Goal: Task Accomplishment & Management: Manage account settings

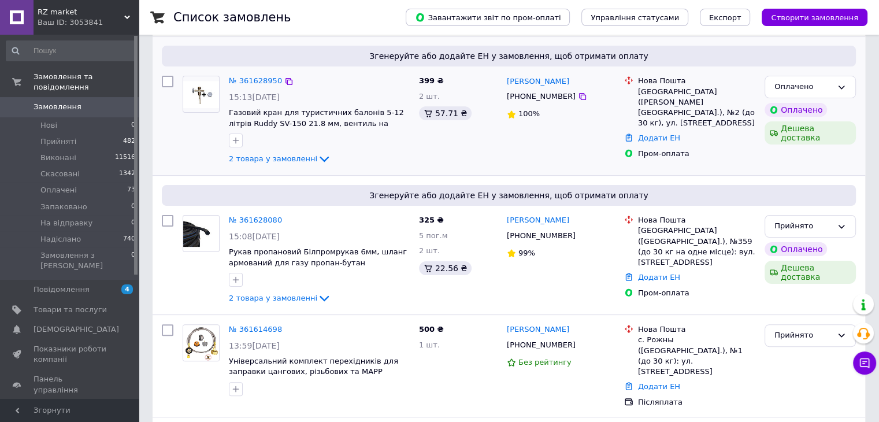
scroll to position [231, 0]
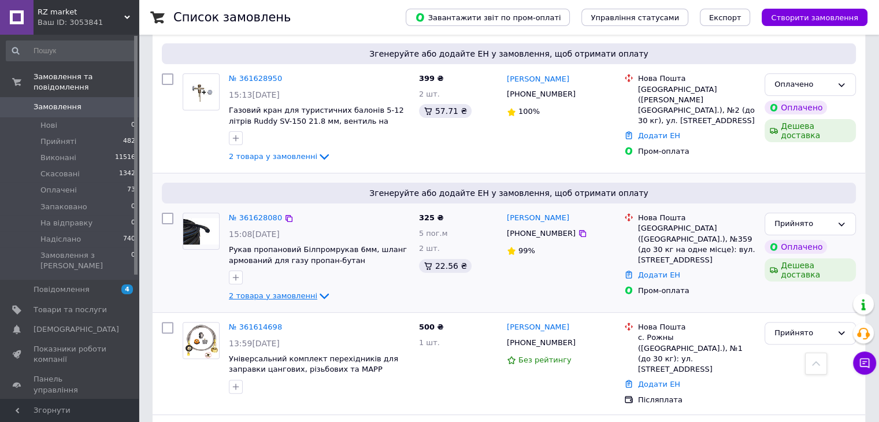
click at [272, 291] on span "2 товара у замовленні" at bounding box center [273, 295] width 88 height 9
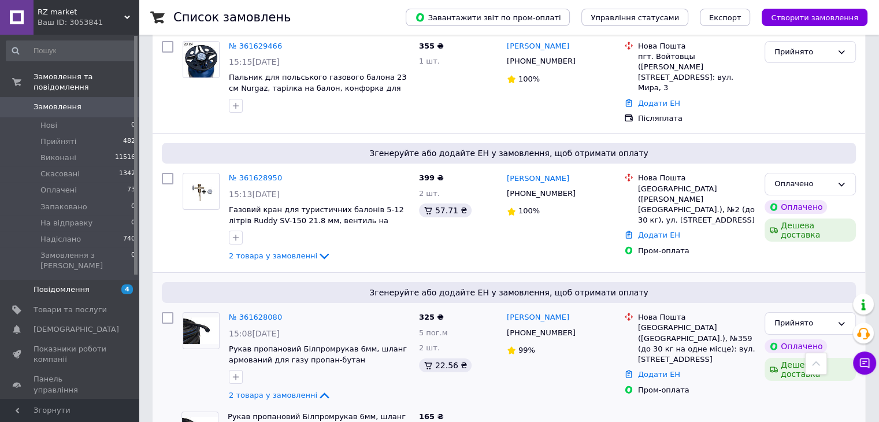
scroll to position [58, 0]
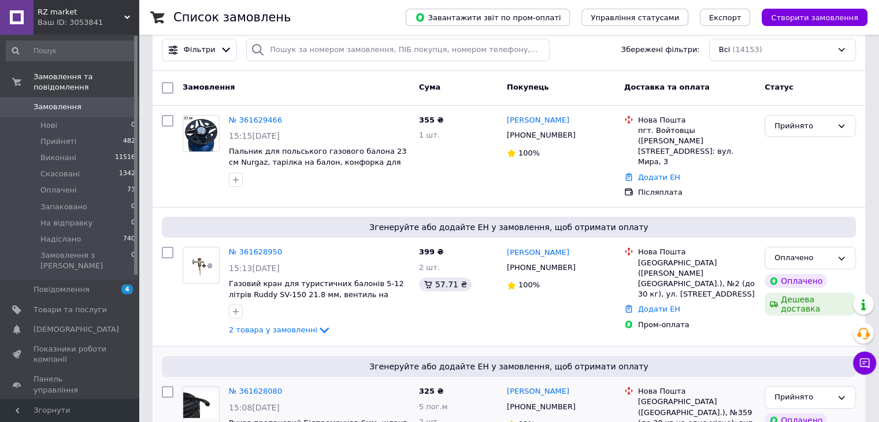
click at [83, 102] on span "Замовлення" at bounding box center [70, 107] width 73 height 10
click at [50, 300] on link "Товари та послуги" at bounding box center [71, 310] width 142 height 20
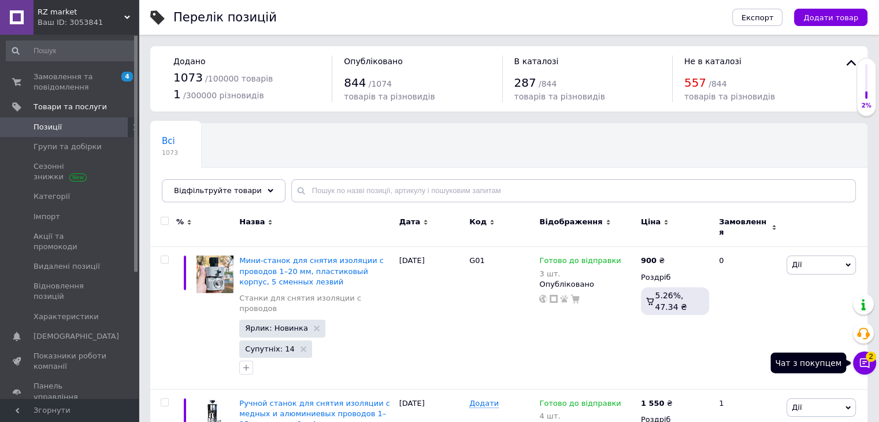
click at [865, 354] on button "Чат з покупцем 2" at bounding box center [864, 363] width 23 height 23
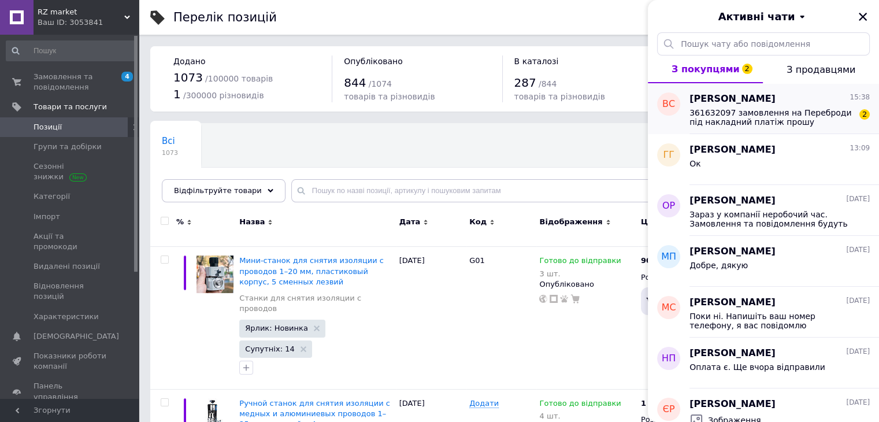
click at [741, 110] on span "361632097 замовлення на Переброди під накладний платіж прошу" at bounding box center [772, 117] width 164 height 19
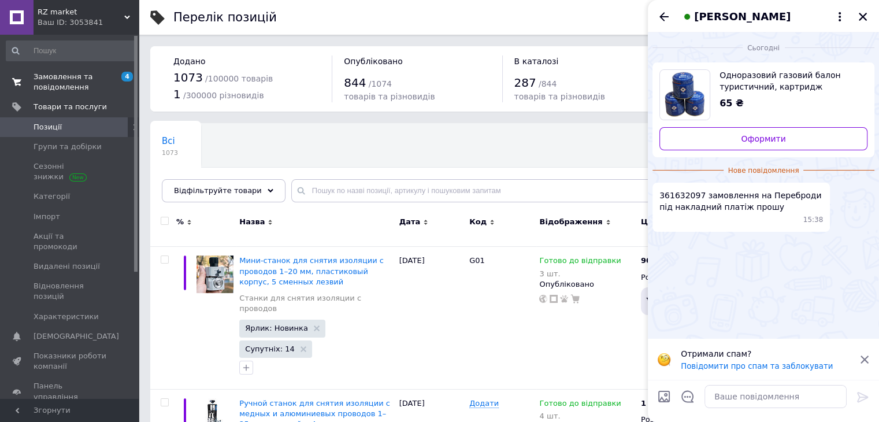
click at [53, 83] on span "Замовлення та повідомлення" at bounding box center [70, 82] width 73 height 21
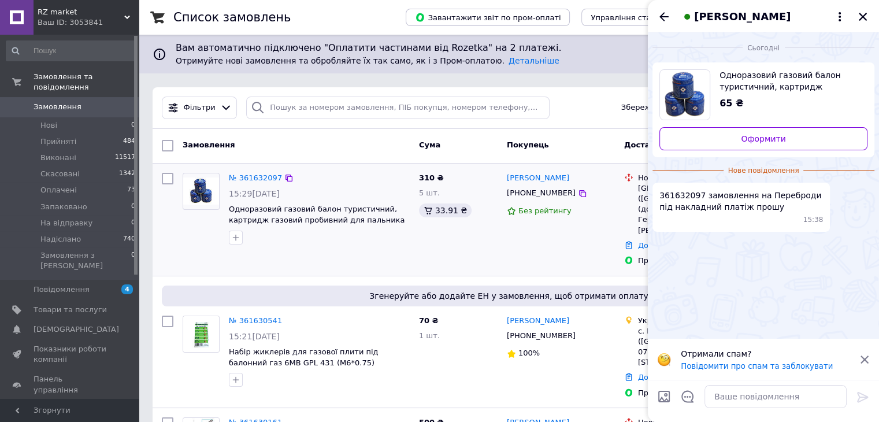
click at [578, 250] on div "[PERSON_NAME] [PHONE_NUMBER] Без рейтингу" at bounding box center [560, 219] width 117 height 103
click at [659, 17] on icon "Назад" at bounding box center [664, 17] width 14 height 14
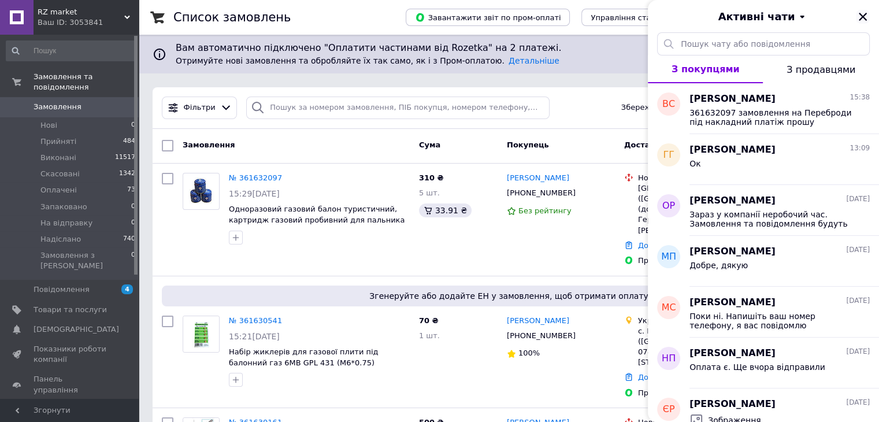
click at [866, 12] on icon "Закрити" at bounding box center [863, 17] width 10 height 10
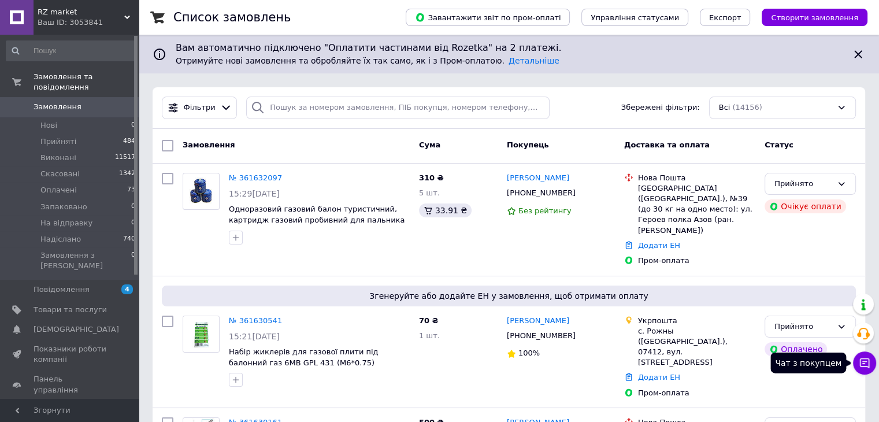
click at [866, 359] on icon at bounding box center [865, 363] width 12 height 12
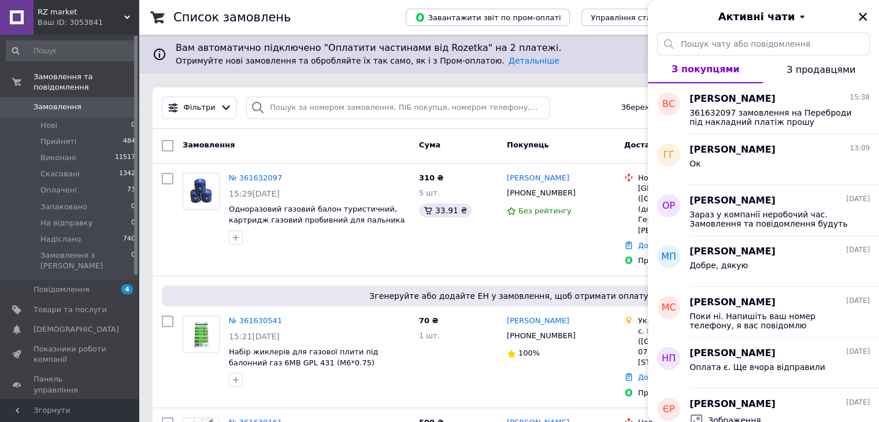
click at [584, 108] on div "Фільтри Збережені фільтри: Всі (14156)" at bounding box center [509, 108] width 704 height 23
drag, startPoint x: 861, startPoint y: 14, endPoint x: 471, endPoint y: 103, distance: 400.8
click at [861, 14] on icon "Закрити" at bounding box center [863, 17] width 10 height 10
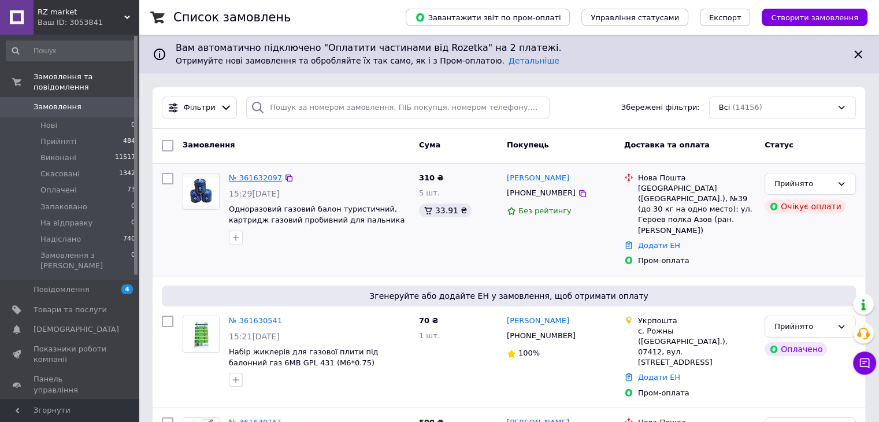
click at [254, 176] on link "№ 361632097" at bounding box center [255, 177] width 53 height 9
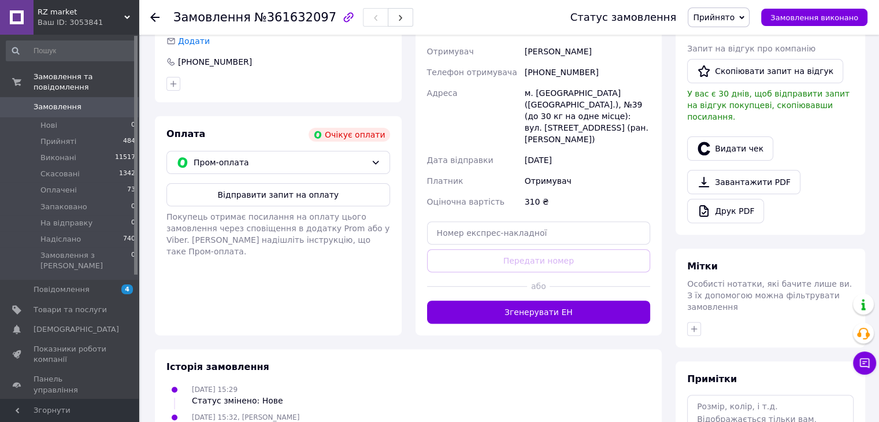
scroll to position [231, 0]
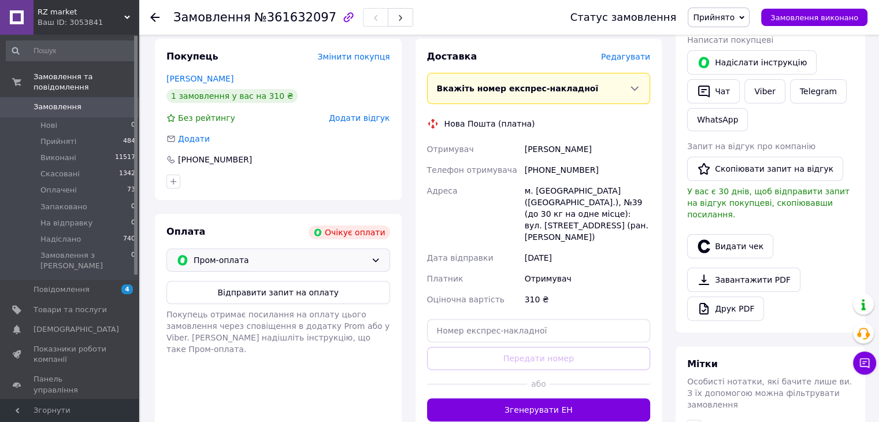
click at [349, 257] on div "Пром-оплата" at bounding box center [279, 260] width 224 height 23
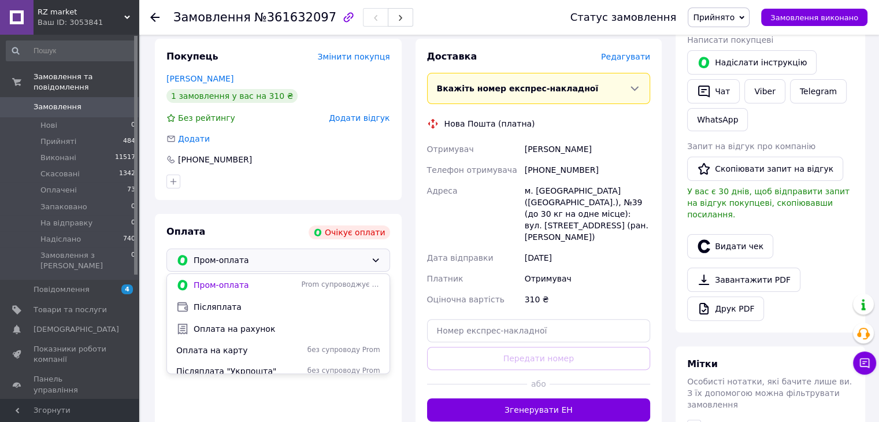
click at [256, 301] on span "Післяплата" at bounding box center [287, 307] width 187 height 12
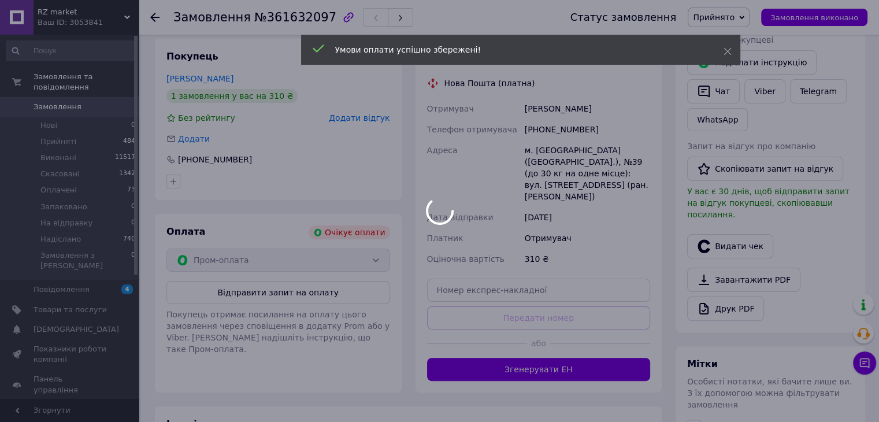
scroll to position [0, 0]
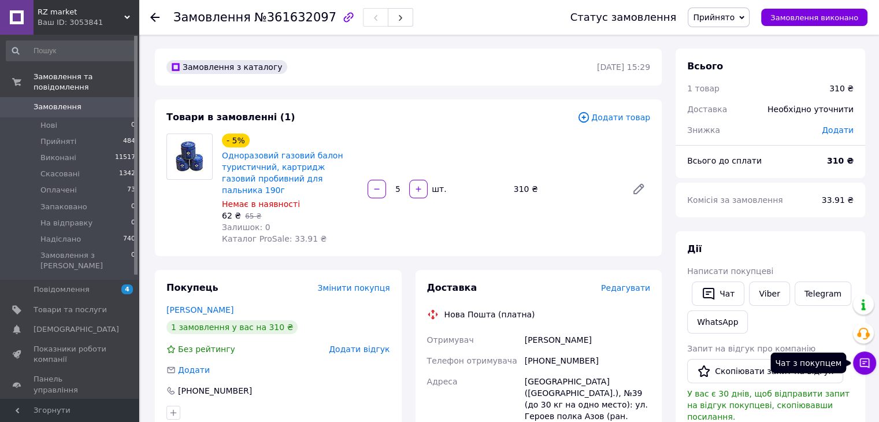
click at [864, 364] on icon at bounding box center [865, 363] width 10 height 10
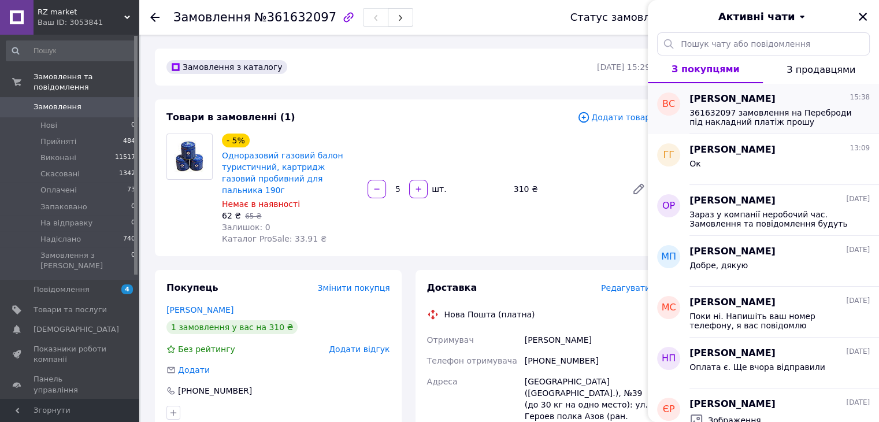
click at [766, 108] on span "361632097 замовлення на Переброди під накладний платіж прошу" at bounding box center [772, 117] width 164 height 19
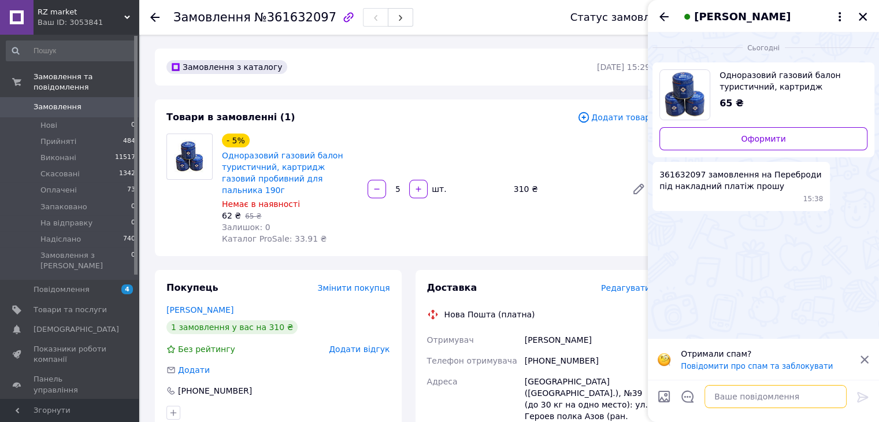
click at [746, 389] on textarea at bounding box center [776, 396] width 142 height 23
type textarea "[PERSON_NAME]"
drag, startPoint x: 800, startPoint y: 170, endPoint x: 759, endPoint y: 167, distance: 40.6
click at [759, 167] on div "361632097 замовлення на Переброди під накладний платіж прошу 15:38" at bounding box center [741, 186] width 177 height 49
copy span "Переброди"
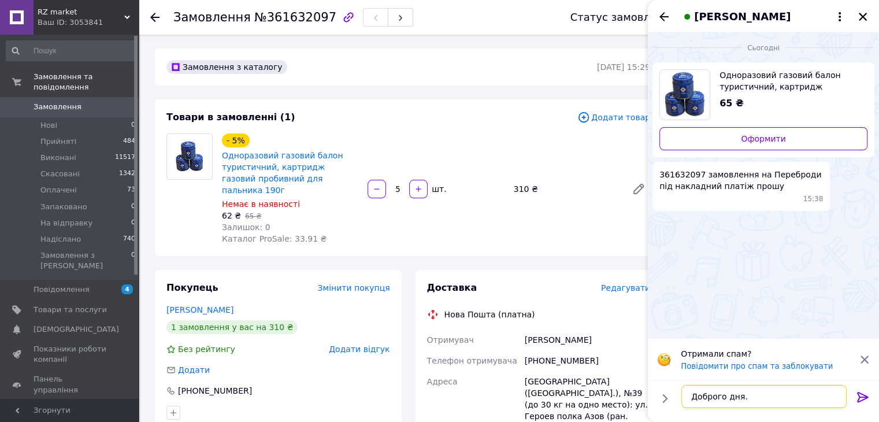
click at [756, 401] on textarea "Доброго дня." at bounding box center [764, 396] width 165 height 23
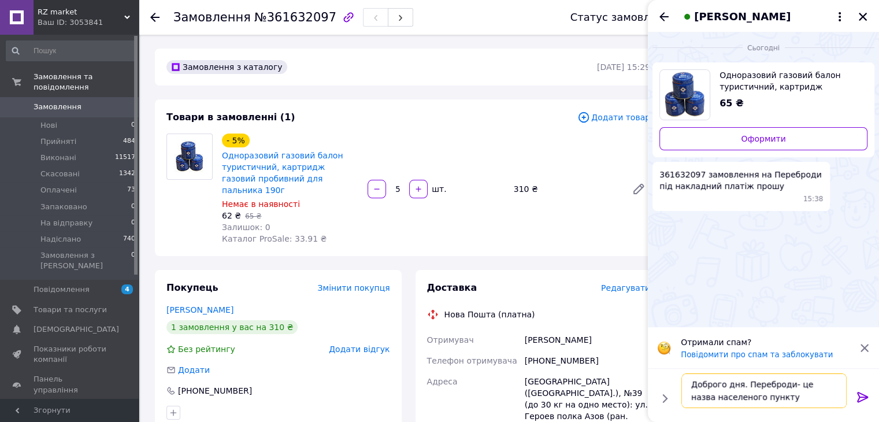
type textarea "Доброго дня. Переброди- це назва населеного пункту?"
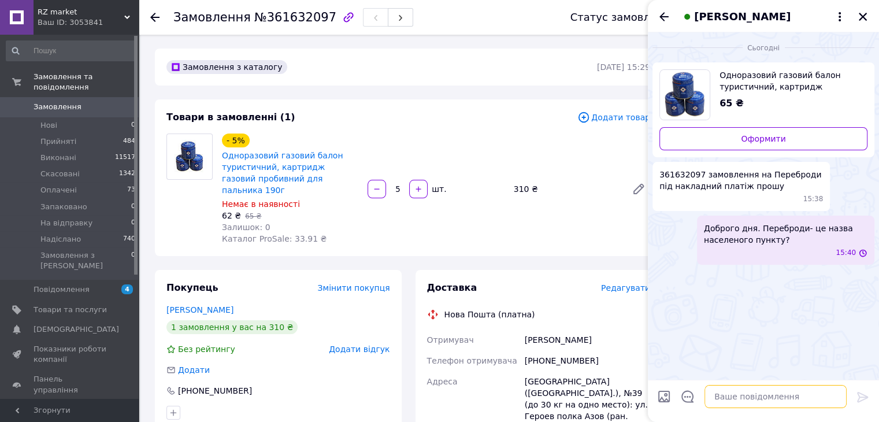
scroll to position [0, 0]
click at [664, 19] on icon "Назад" at bounding box center [664, 17] width 14 height 14
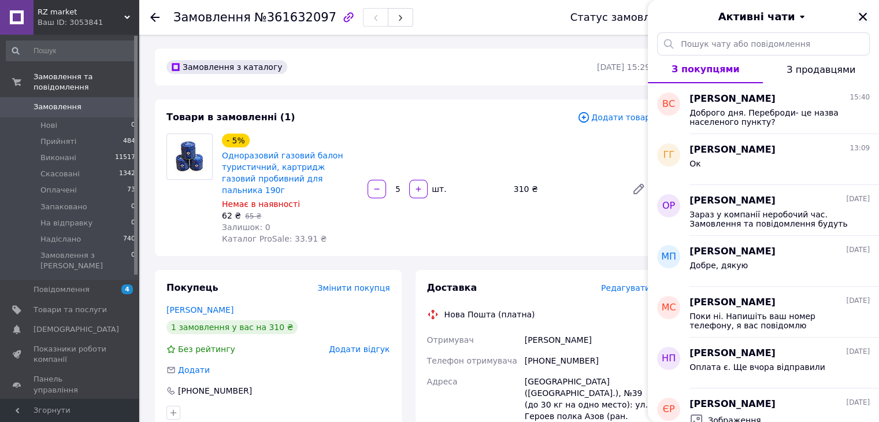
click at [866, 21] on icon "Закрити" at bounding box center [863, 17] width 10 height 10
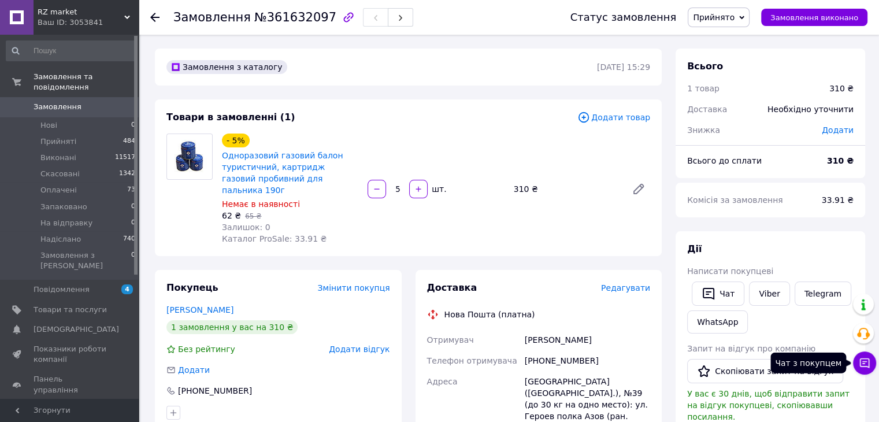
click at [857, 364] on button "Чат з покупцем" at bounding box center [864, 363] width 23 height 23
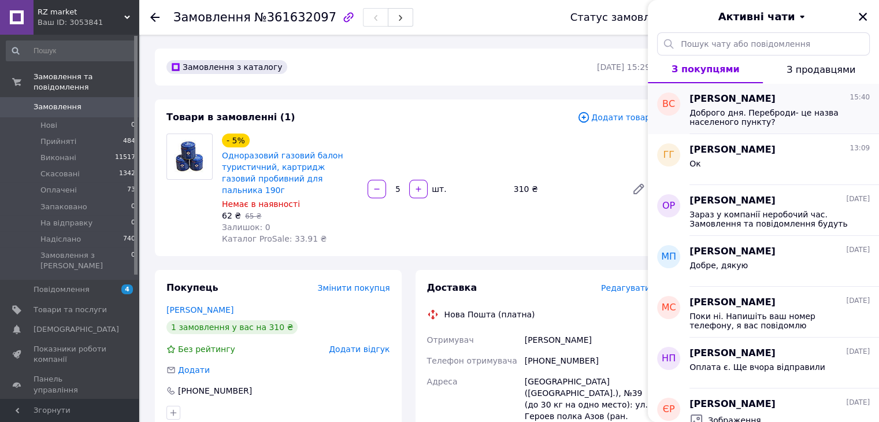
click at [790, 119] on span "Доброго дня. Переброди- це назва населеного пункту?" at bounding box center [772, 117] width 164 height 19
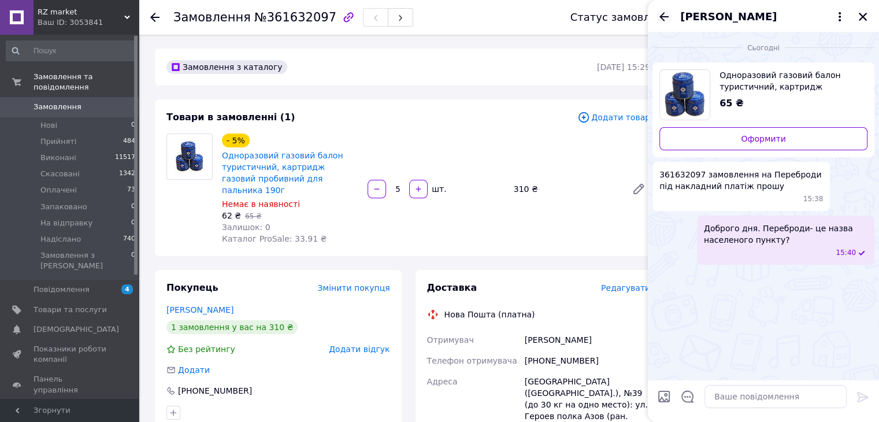
click at [658, 19] on icon "Назад" at bounding box center [664, 17] width 14 height 14
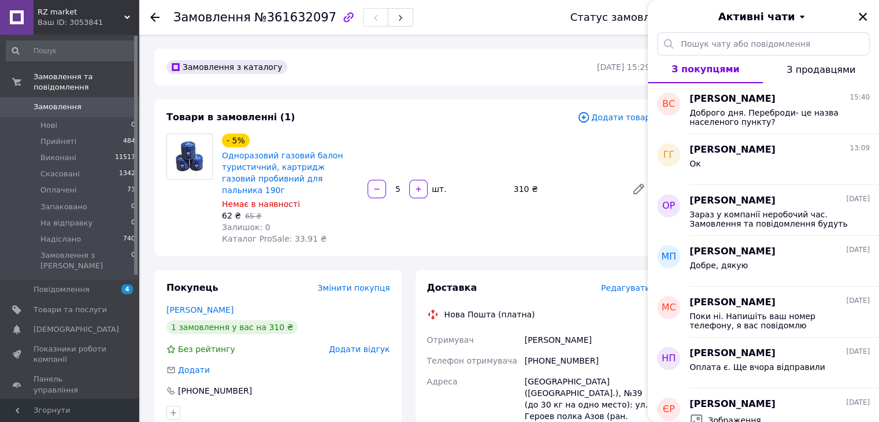
click at [65, 102] on span "Замовлення" at bounding box center [58, 107] width 48 height 10
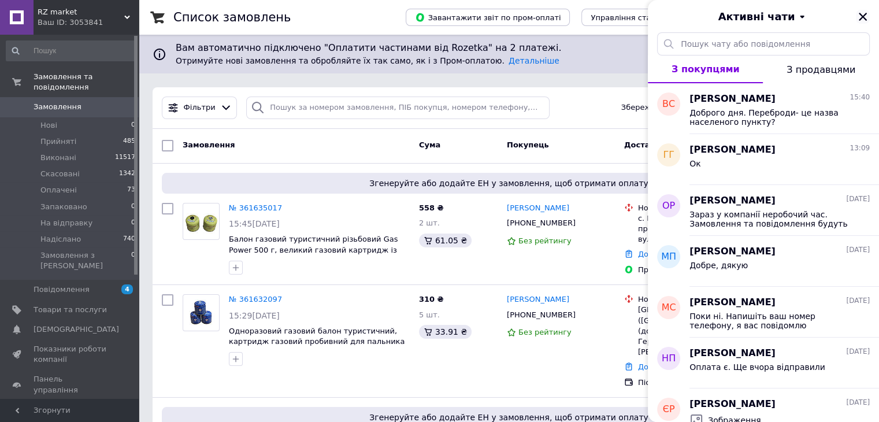
click at [867, 19] on icon "Закрити" at bounding box center [863, 17] width 10 height 10
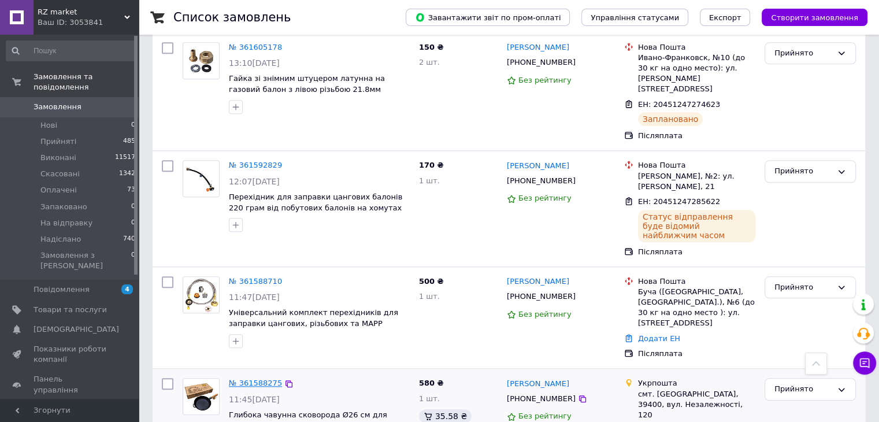
click at [246, 379] on link "№ 361588275" at bounding box center [255, 383] width 53 height 9
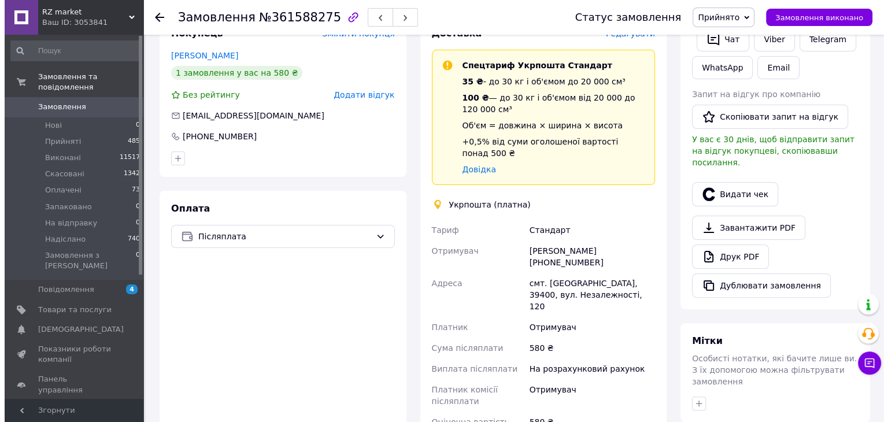
scroll to position [177, 0]
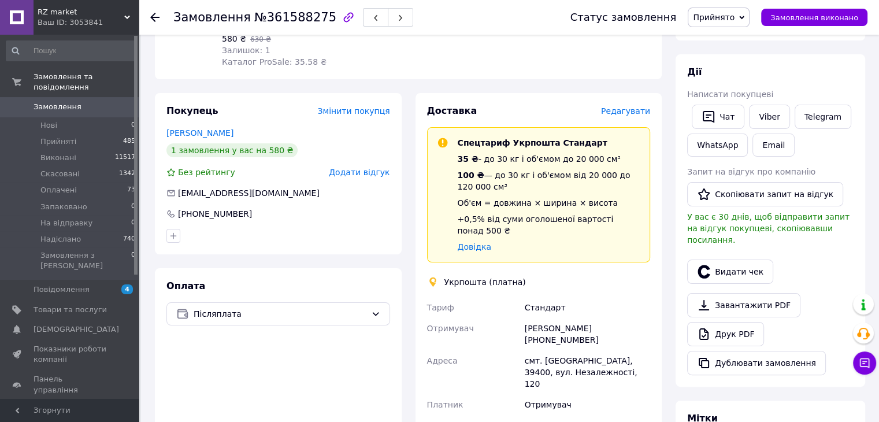
click at [634, 93] on div "Доставка Редагувати Спецтариф Укрпошта Стандарт 35 ₴ - до 30 кг і об'ємом до 20…" at bounding box center [539, 363] width 247 height 540
click at [626, 106] on span "Редагувати" at bounding box center [625, 110] width 49 height 9
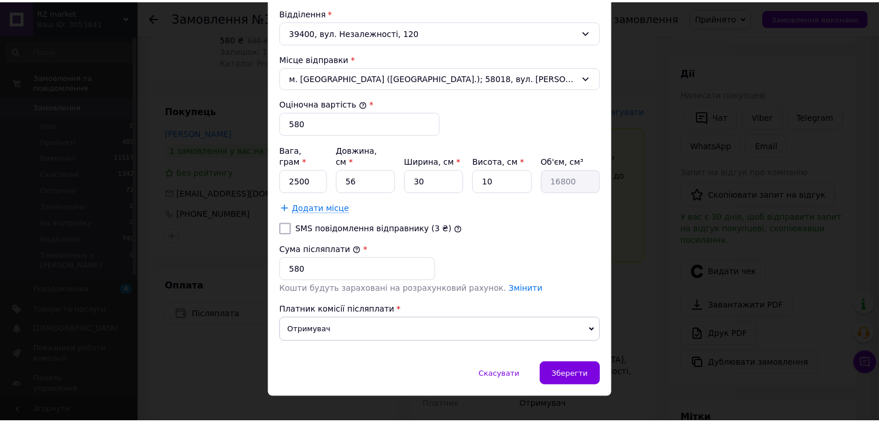
scroll to position [405, 0]
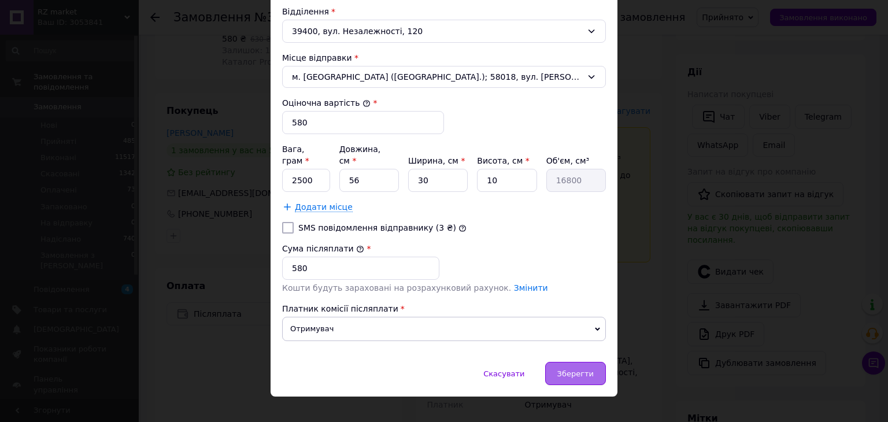
click at [568, 369] on span "Зберегти" at bounding box center [575, 373] width 36 height 9
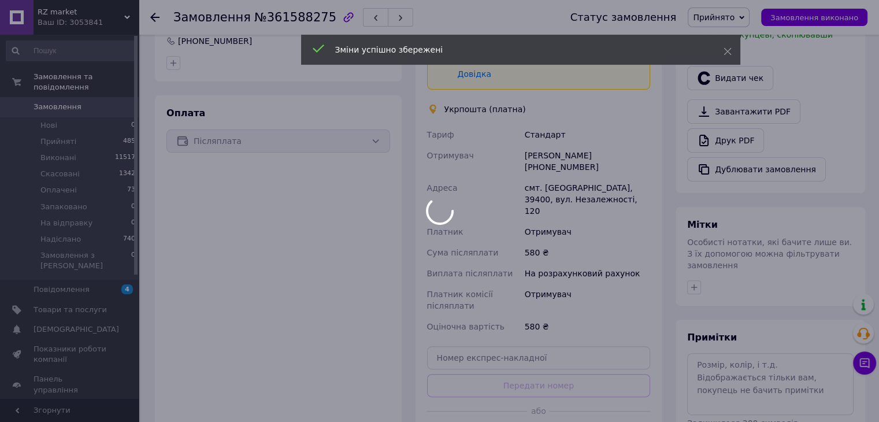
scroll to position [350, 0]
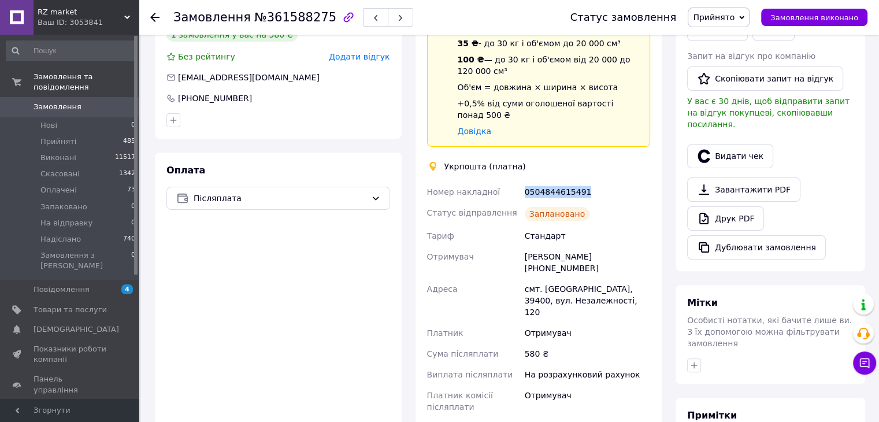
drag, startPoint x: 590, startPoint y: 168, endPoint x: 504, endPoint y: 176, distance: 86.5
click at [504, 182] on div "Номер накладної 0504844615491 Статус відправлення Заплановано Тариф Стандарт От…" at bounding box center [539, 321] width 228 height 278
copy div "Номер накладної 0504844615491"
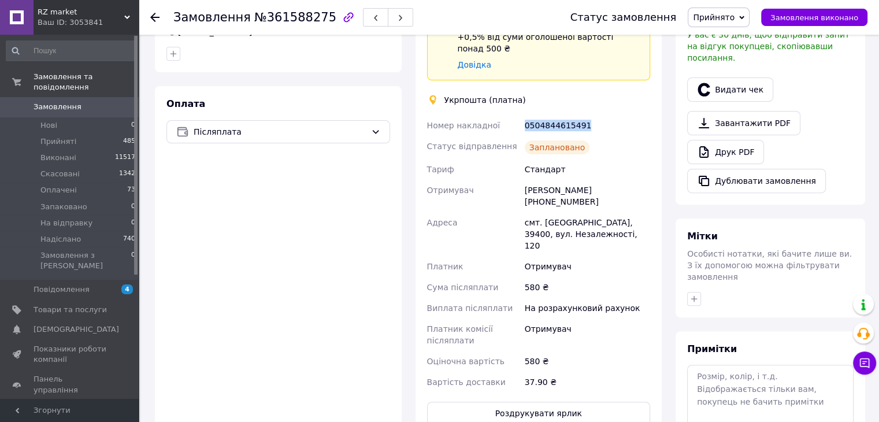
scroll to position [408, 0]
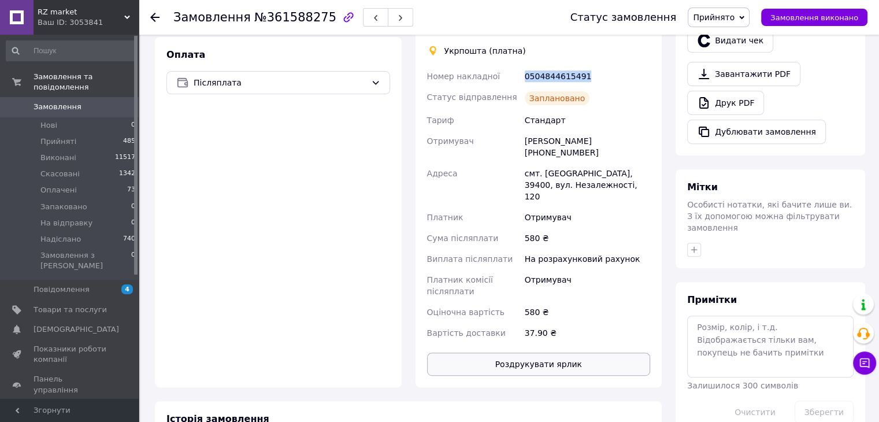
click at [560, 353] on button "Роздрукувати ярлик" at bounding box center [539, 364] width 224 height 23
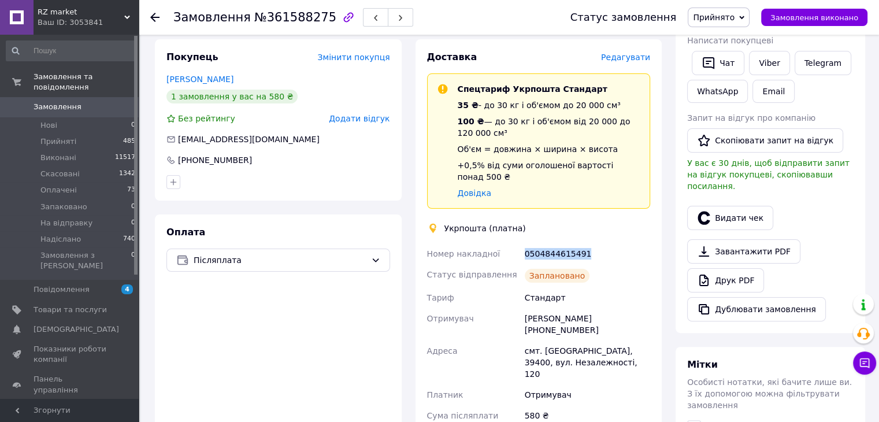
scroll to position [0, 0]
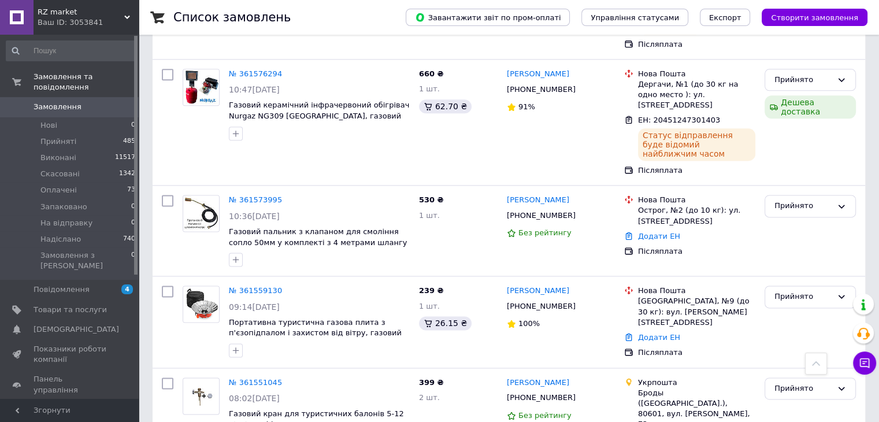
scroll to position [1619, 0]
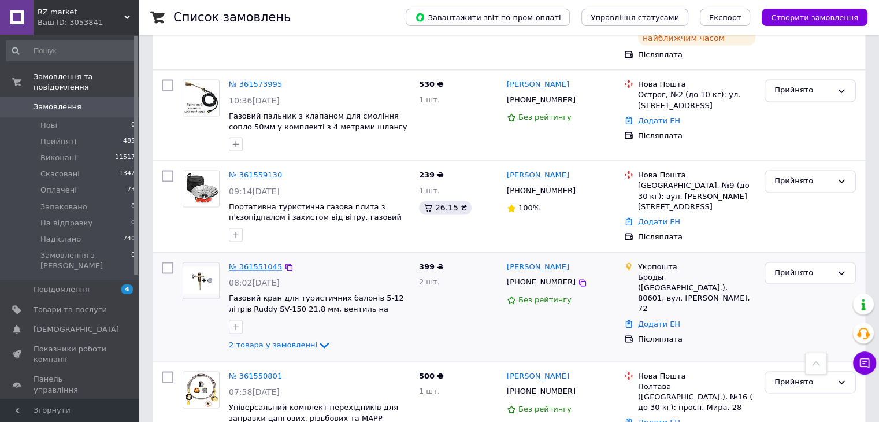
click at [257, 262] on link "№ 361551045" at bounding box center [255, 266] width 53 height 9
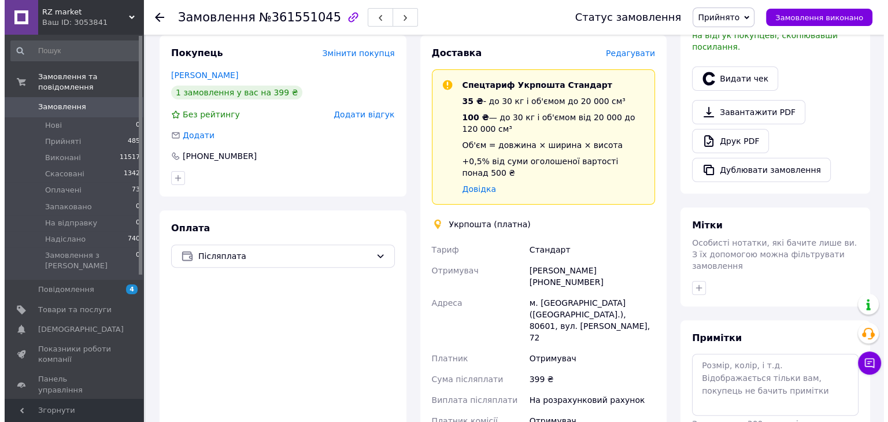
scroll to position [283, 0]
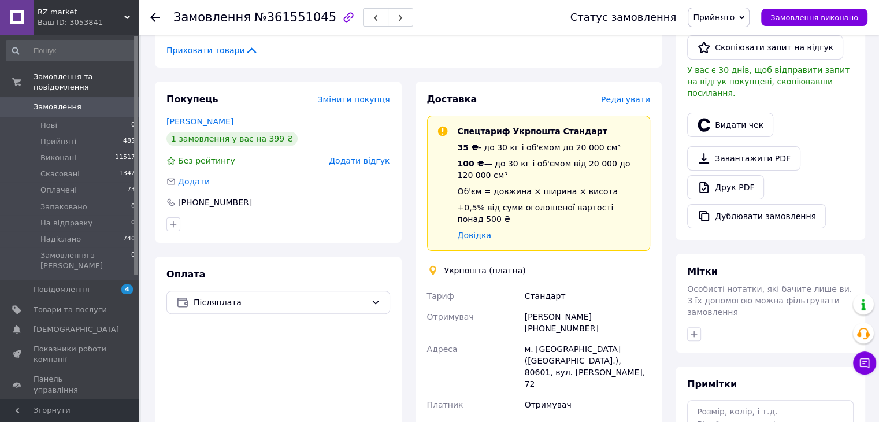
click at [615, 98] on span "Редагувати" at bounding box center [625, 99] width 49 height 9
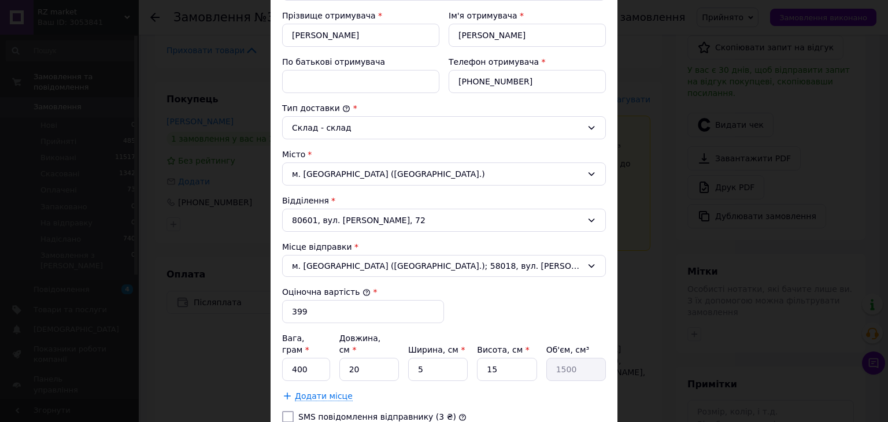
scroll to position [405, 0]
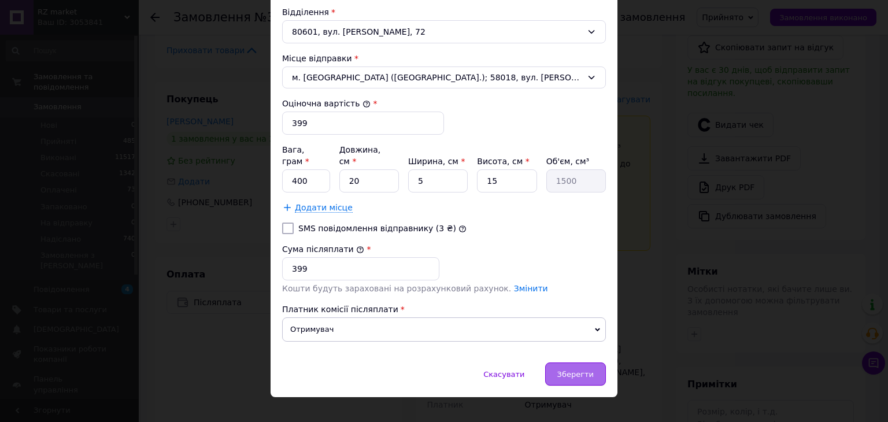
click at [579, 362] on div "Зберегти" at bounding box center [575, 373] width 61 height 23
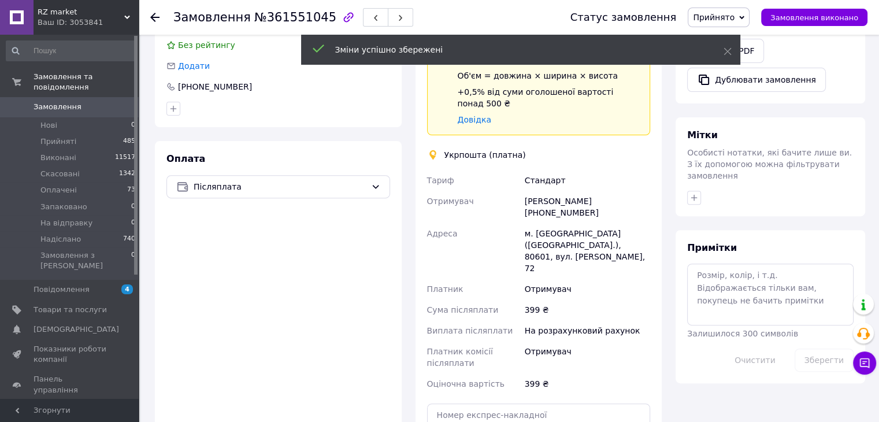
scroll to position [457, 0]
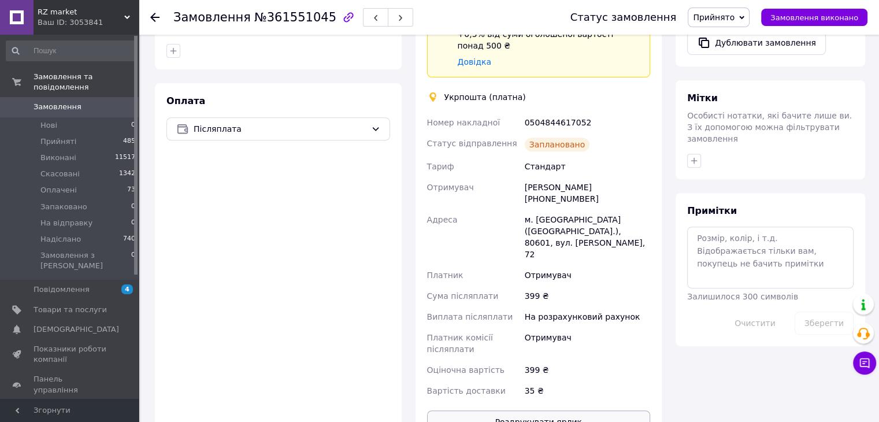
click at [568, 410] on button "Роздрукувати ярлик" at bounding box center [539, 421] width 224 height 23
drag, startPoint x: 591, startPoint y: 107, endPoint x: 521, endPoint y: 107, distance: 70.0
click at [521, 112] on div "Номер накладної 0504844617052 Статус відправлення Заплановано [PERSON_NAME] Отр…" at bounding box center [539, 256] width 228 height 289
copy div "Номер накладної 0504844617052"
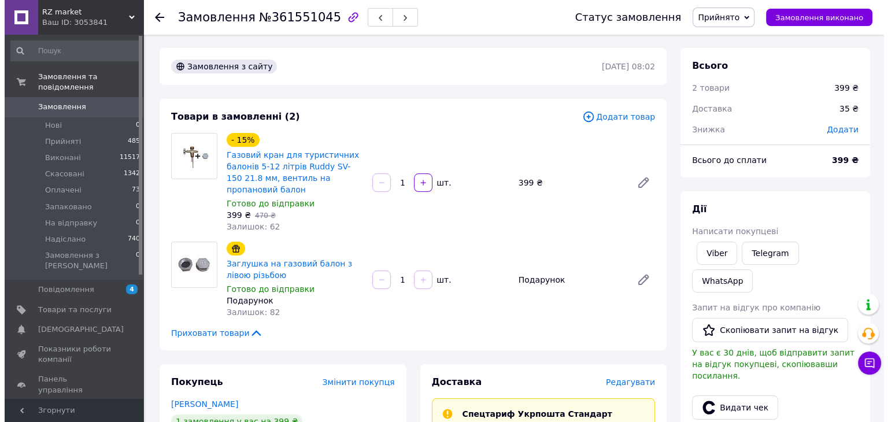
scroll to position [0, 0]
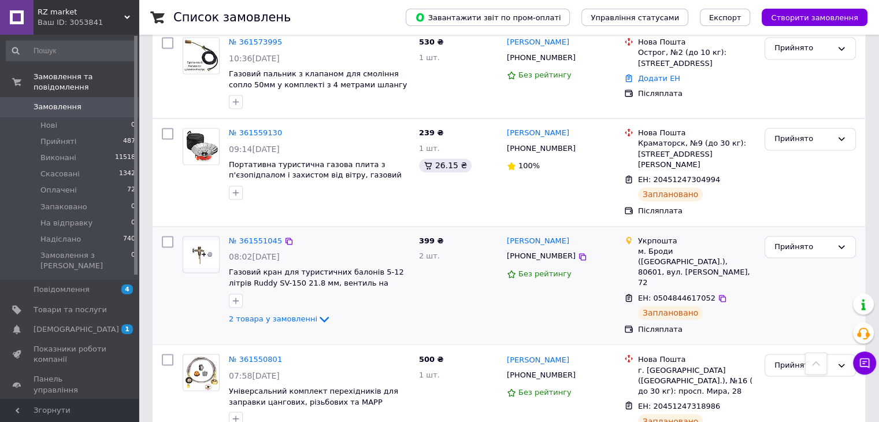
scroll to position [1913, 0]
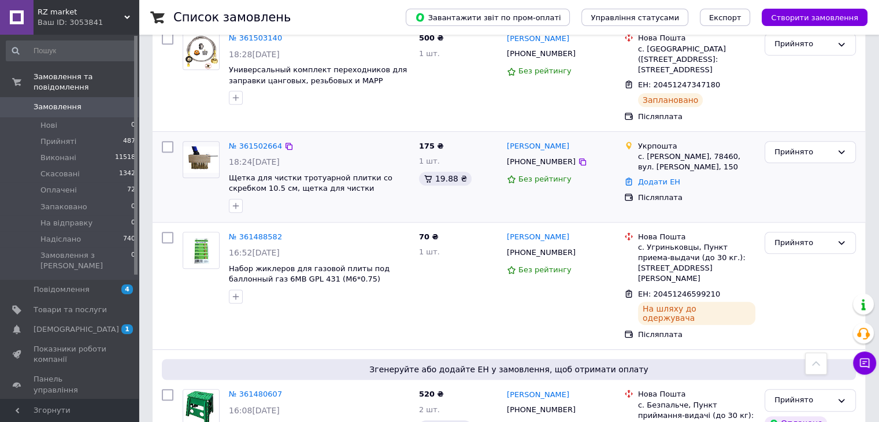
scroll to position [809, 0]
click at [264, 141] on link "№ 361502664" at bounding box center [255, 145] width 53 height 9
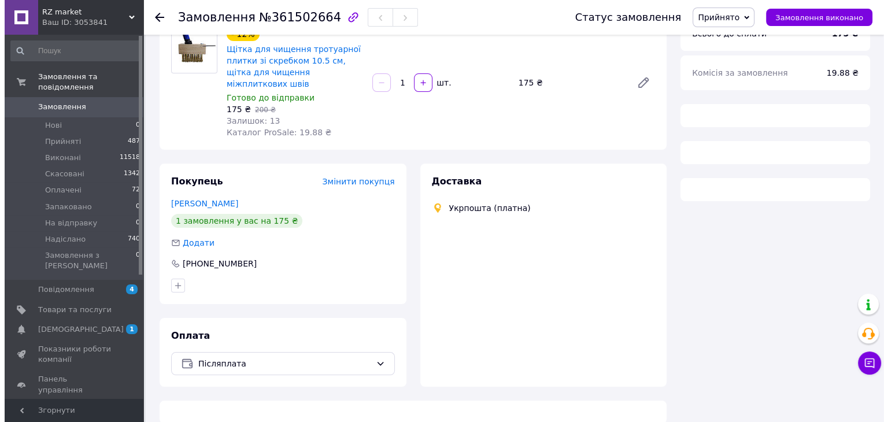
scroll to position [111, 0]
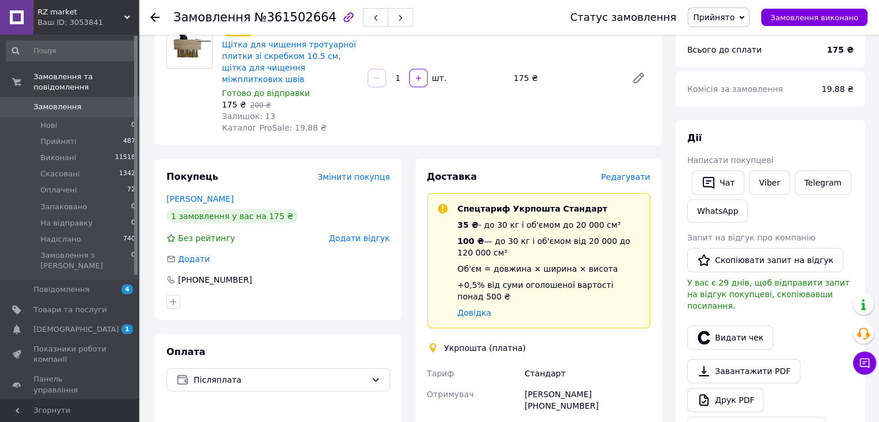
click at [625, 172] on span "Редагувати" at bounding box center [625, 176] width 49 height 9
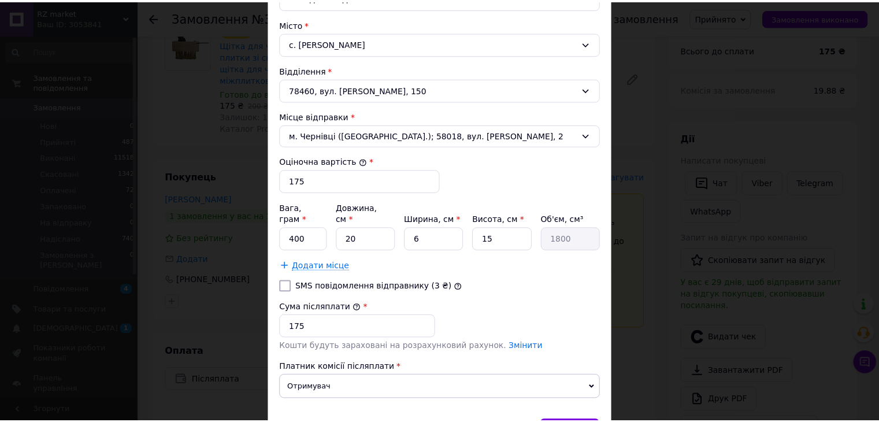
scroll to position [405, 0]
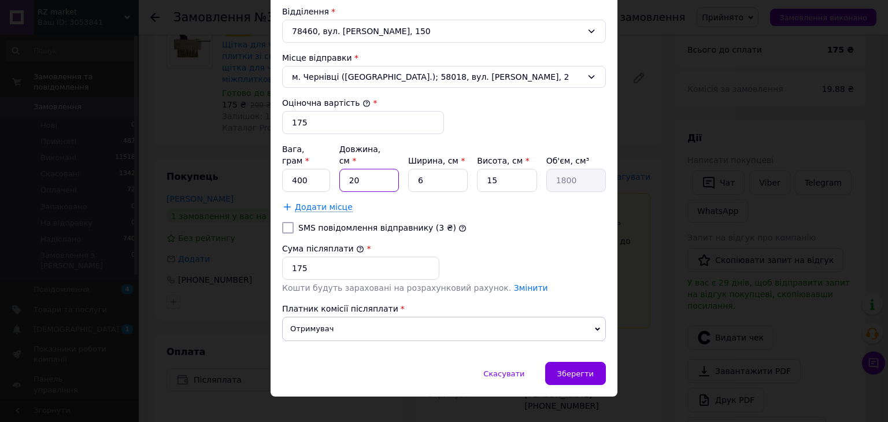
click at [373, 169] on input "20" at bounding box center [369, 180] width 60 height 23
type input "2"
type input "180"
type input "29"
type input "2610"
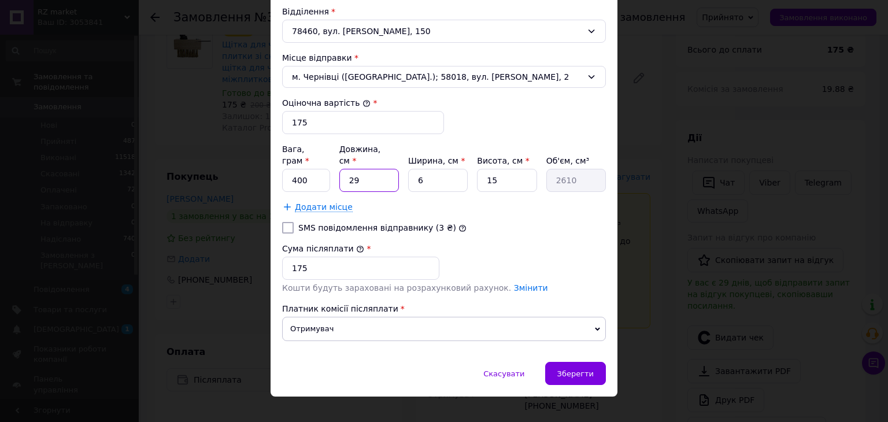
type input "29"
click at [505, 169] on input "15" at bounding box center [507, 180] width 60 height 23
type input "1"
type input "174"
type input "18"
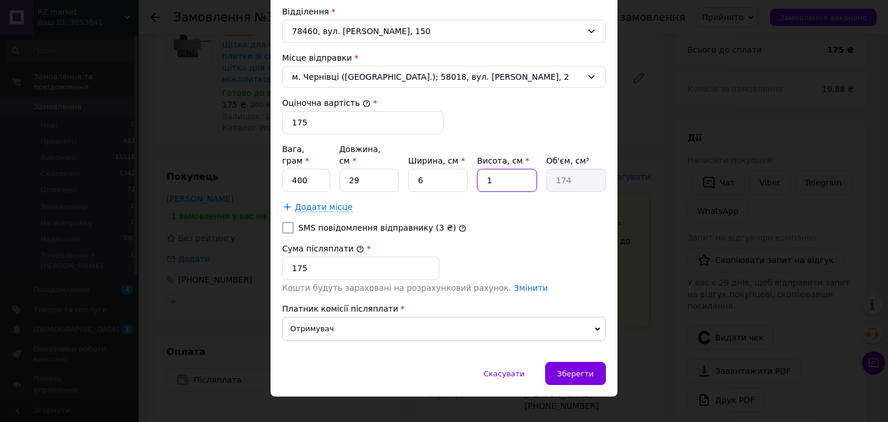
type input "3132"
type input "18"
click at [296, 169] on input "400" at bounding box center [306, 180] width 48 height 23
type input "300"
click at [581, 369] on span "Зберегти" at bounding box center [575, 373] width 36 height 9
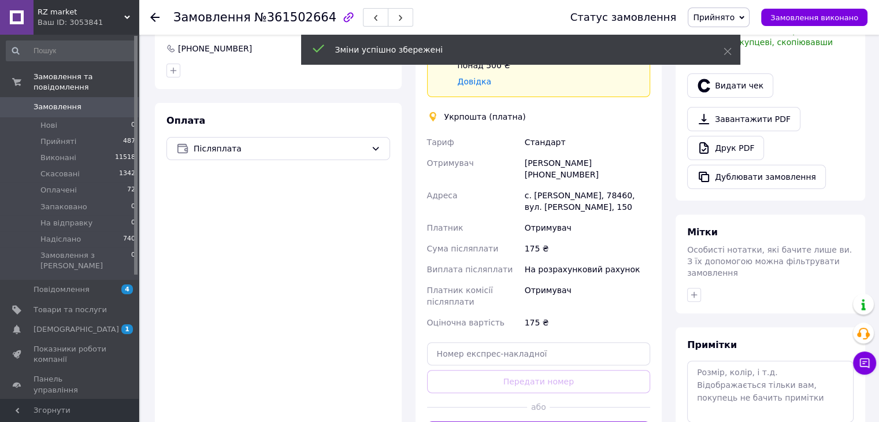
scroll to position [458, 0]
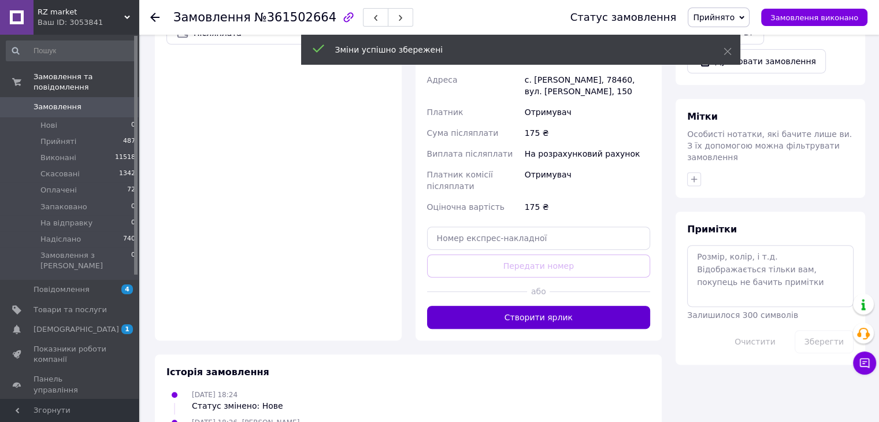
click at [554, 306] on button "Створити ярлик" at bounding box center [539, 317] width 224 height 23
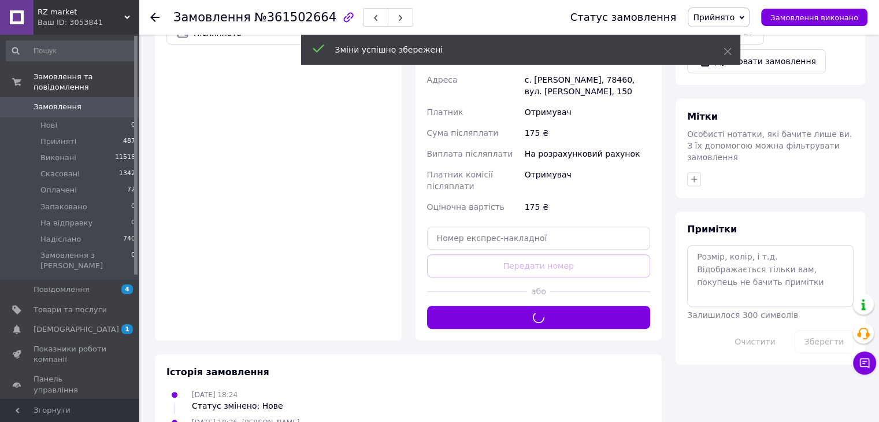
scroll to position [342, 0]
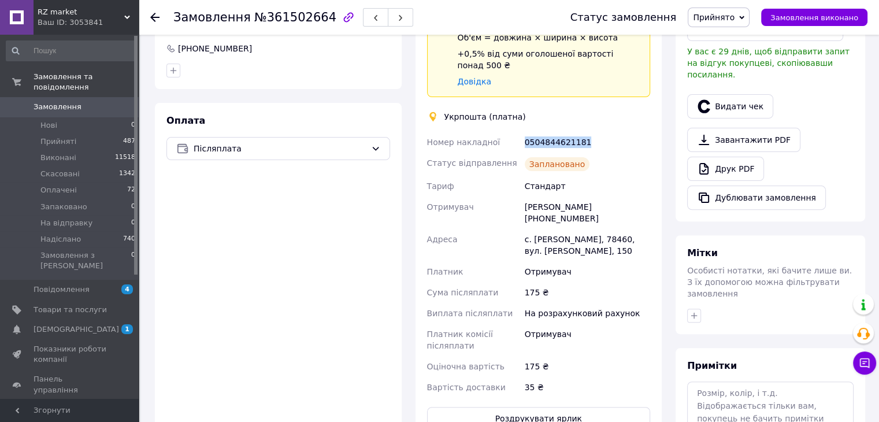
drag, startPoint x: 587, startPoint y: 119, endPoint x: 522, endPoint y: 116, distance: 64.8
click at [523, 132] on div "0504844621181" at bounding box center [588, 142] width 130 height 21
copy div "0504844621181"
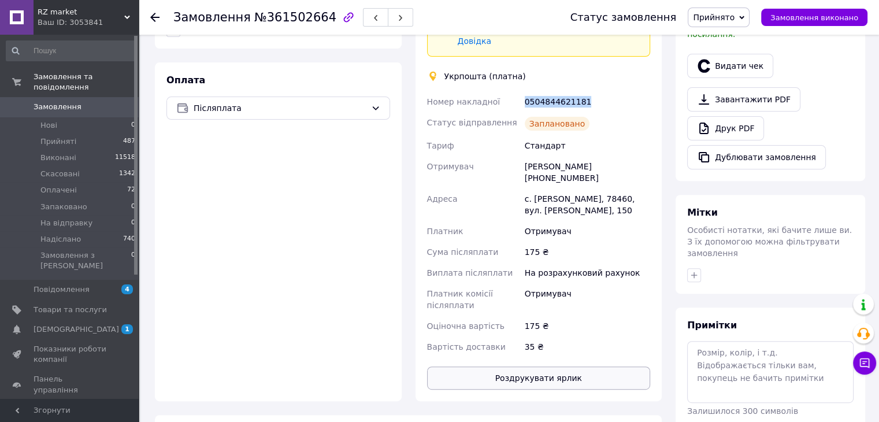
scroll to position [400, 0]
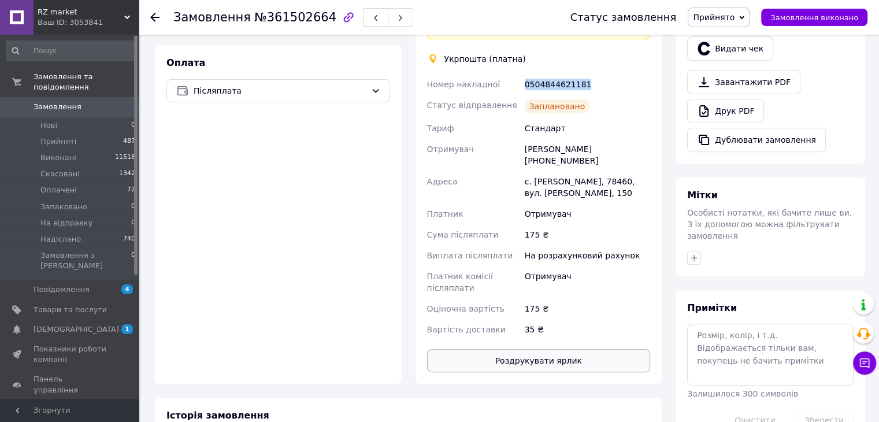
click at [538, 349] on button "Роздрукувати ярлик" at bounding box center [539, 360] width 224 height 23
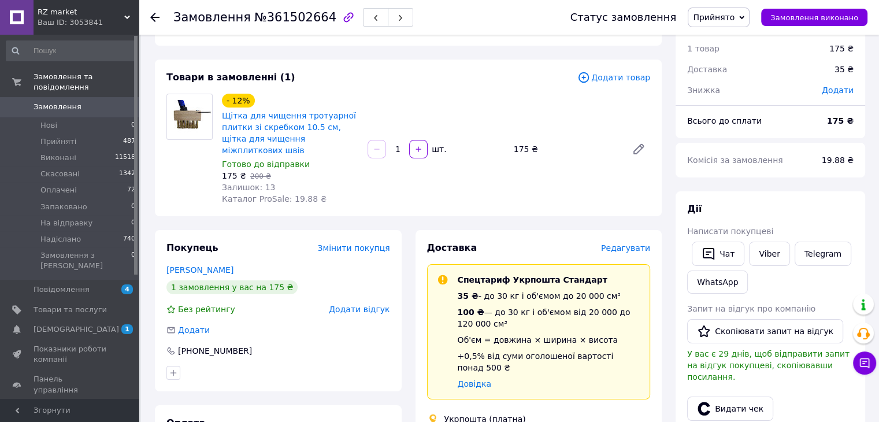
scroll to position [0, 0]
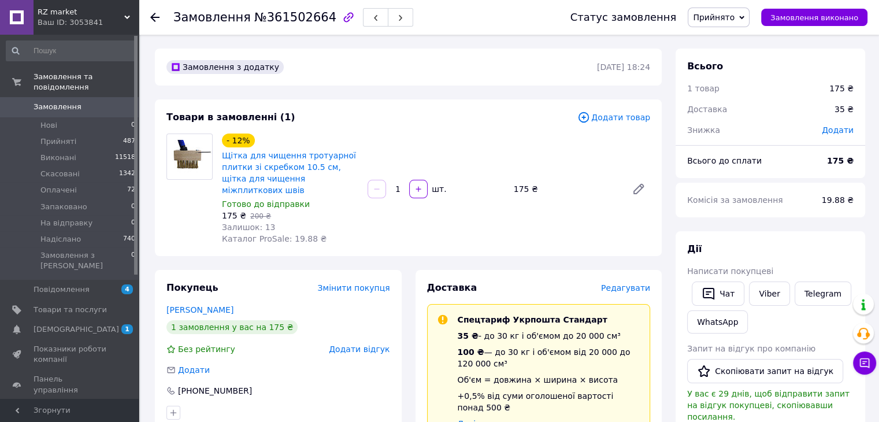
click at [60, 102] on span "Замовлення" at bounding box center [58, 107] width 48 height 10
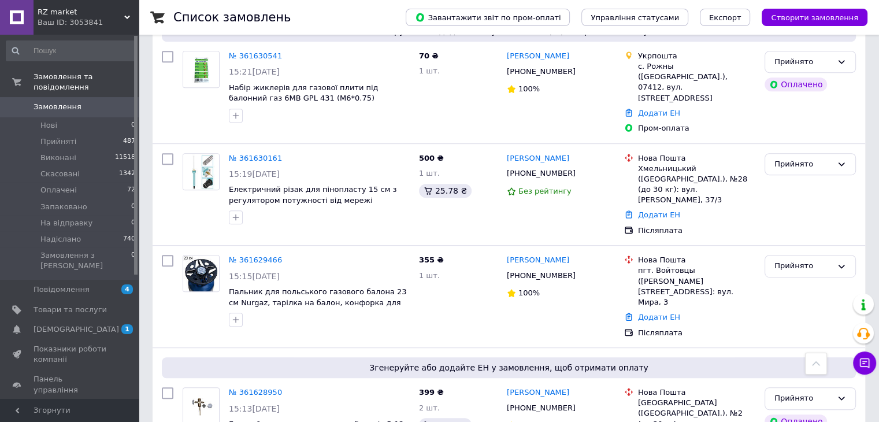
scroll to position [405, 0]
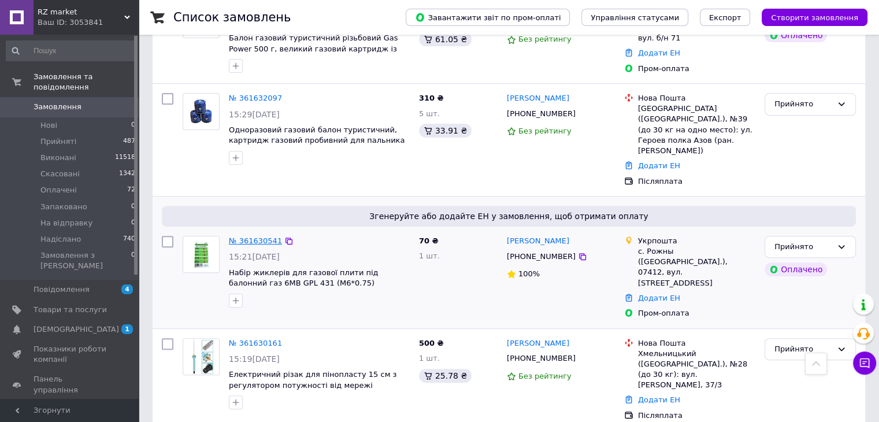
click at [257, 236] on link "№ 361630541" at bounding box center [255, 240] width 53 height 9
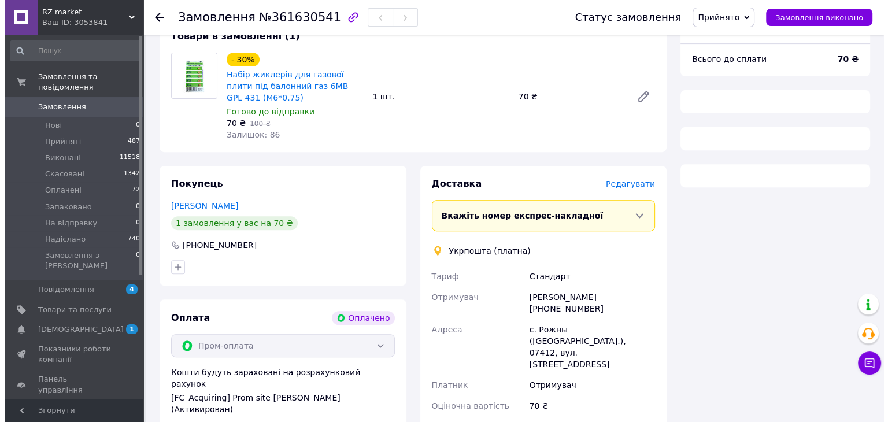
scroll to position [405, 0]
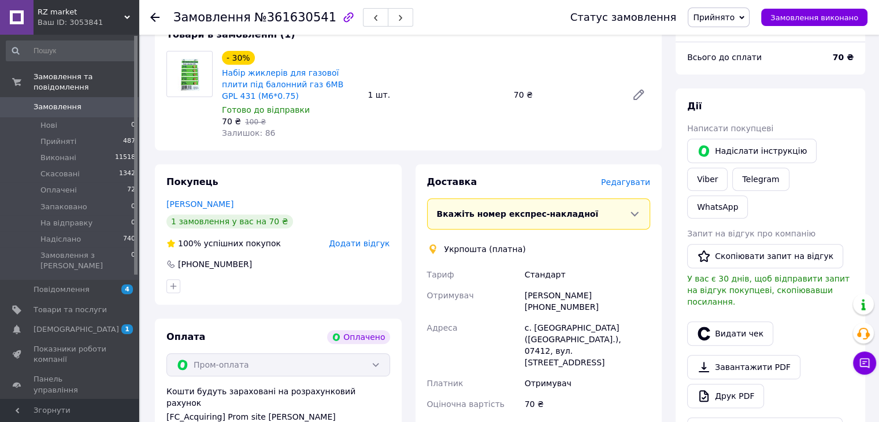
click at [627, 179] on span "Редагувати" at bounding box center [625, 181] width 49 height 9
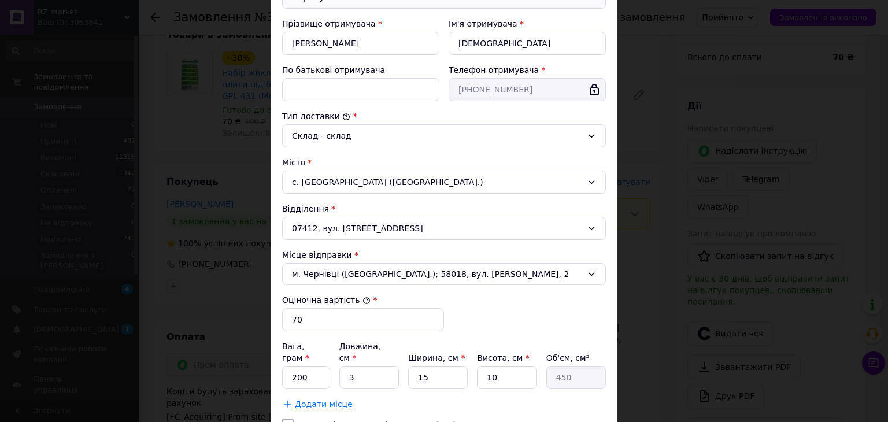
scroll to position [289, 0]
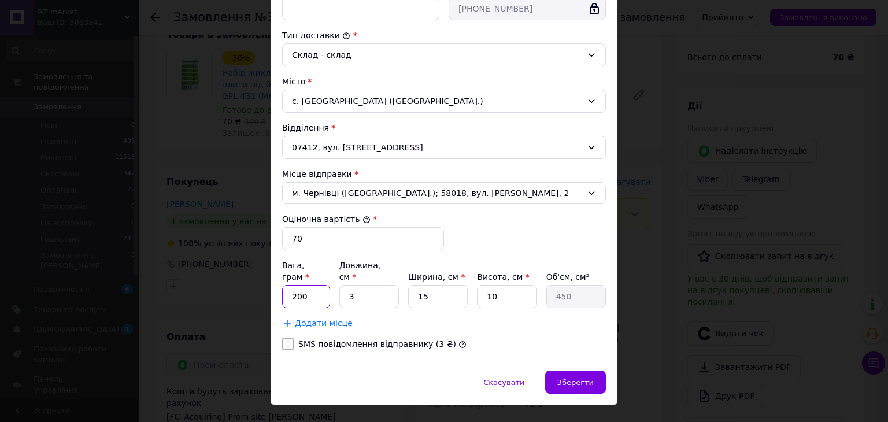
click at [295, 285] on input "200" at bounding box center [306, 296] width 48 height 23
click at [295, 285] on input "00" at bounding box center [306, 296] width 48 height 23
type input "50"
click at [563, 371] on div "Зберегти" at bounding box center [575, 382] width 61 height 23
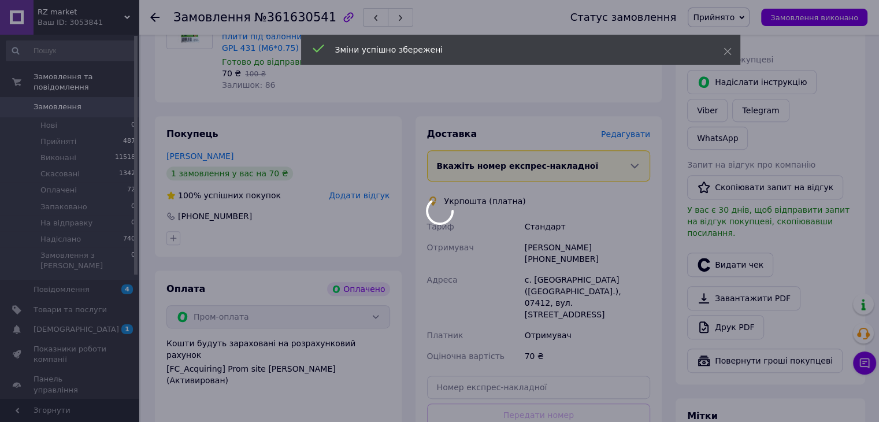
scroll to position [578, 0]
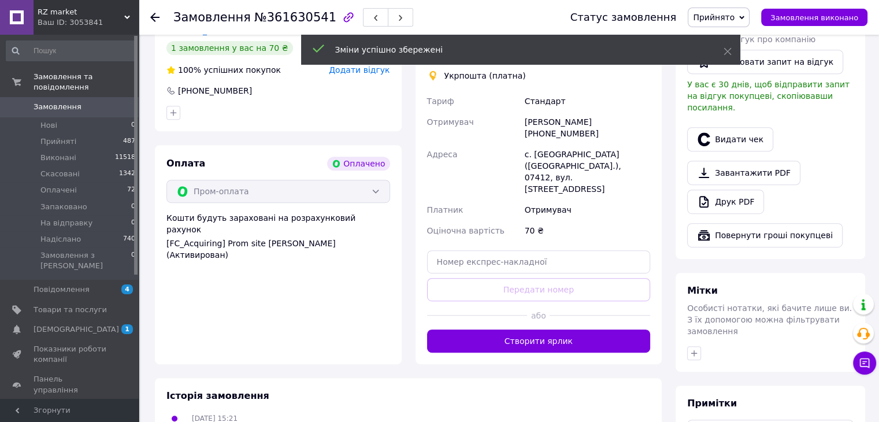
click at [541, 330] on button "Створити ярлик" at bounding box center [539, 341] width 224 height 23
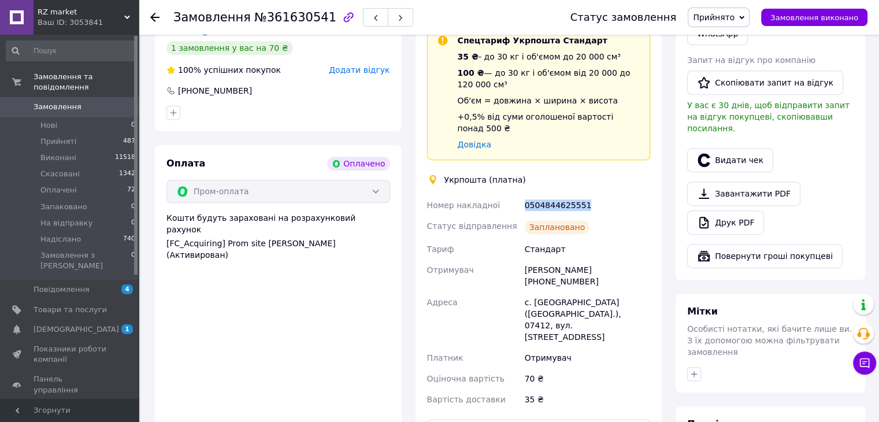
drag, startPoint x: 587, startPoint y: 188, endPoint x: 497, endPoint y: 184, distance: 90.3
click at [497, 195] on div "Номер накладної 0504844625551 Статус відправлення Заплановано Тариф Стандарт От…" at bounding box center [539, 302] width 228 height 215
copy div "Номер накладної 0504844625551"
click at [543, 398] on div "Доставка Редагувати Спецтариф Укрпошта Стандарт 35 ₴ - до 30 кг і об'ємом до 20…" at bounding box center [539, 222] width 247 height 463
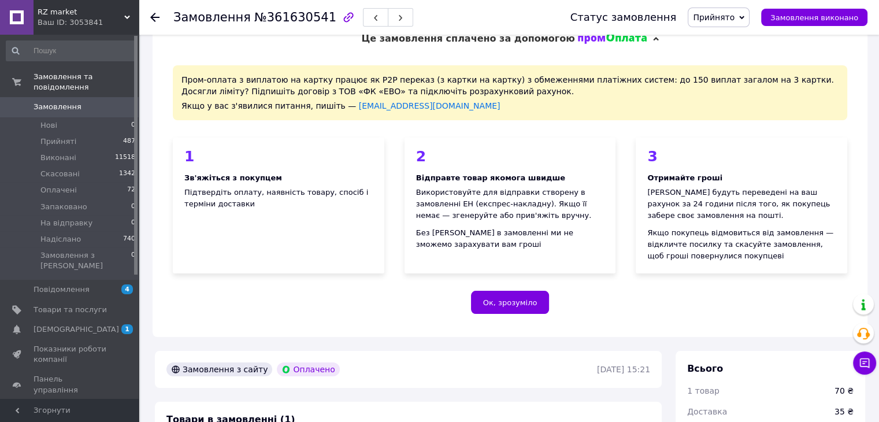
scroll to position [0, 0]
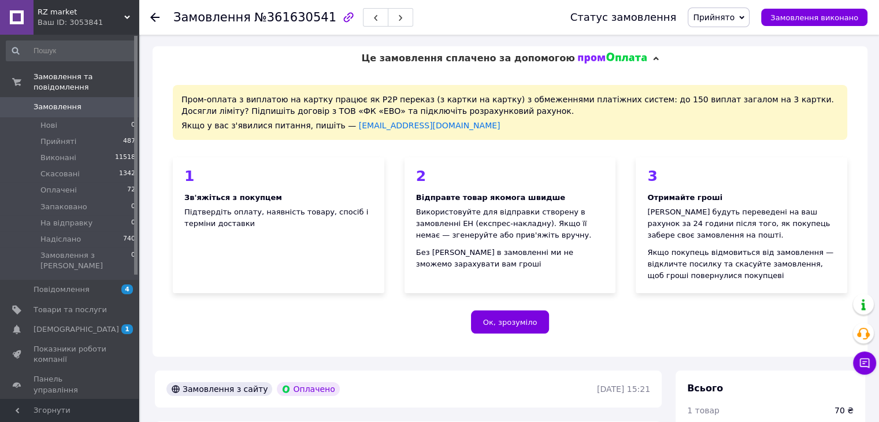
click at [61, 102] on span "Замовлення" at bounding box center [58, 107] width 48 height 10
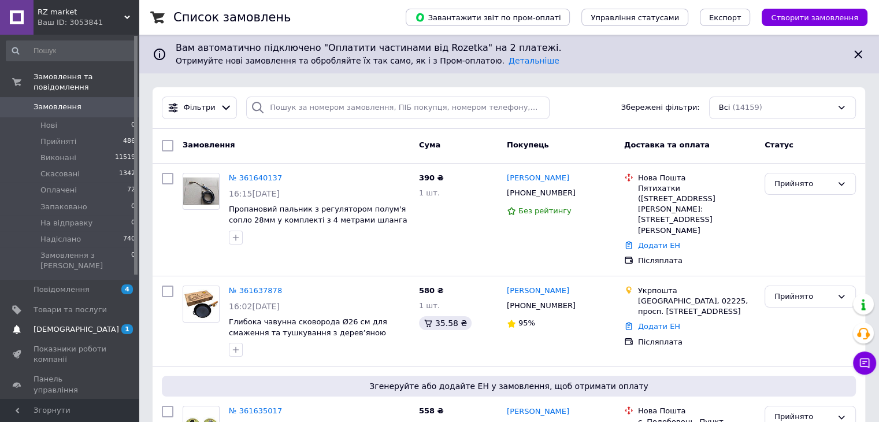
click at [87, 324] on span "[DEMOGRAPHIC_DATA]" at bounding box center [70, 329] width 73 height 10
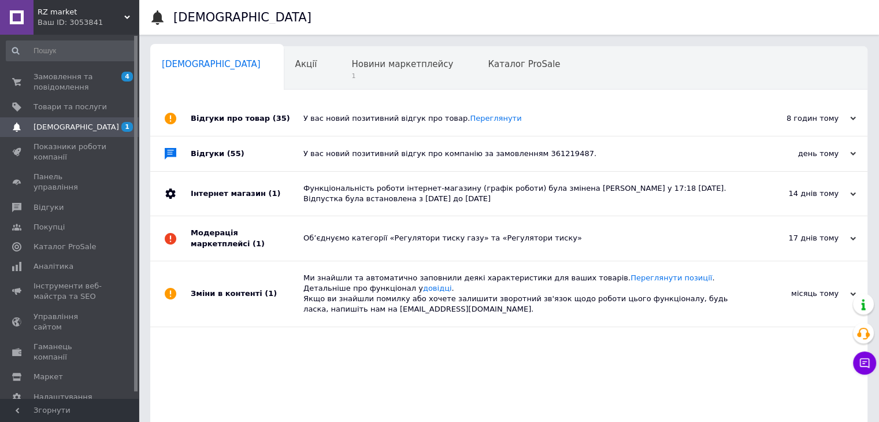
click at [360, 117] on div "У вас новий позитивний відгук про товар. Переглянути" at bounding box center [522, 118] width 437 height 10
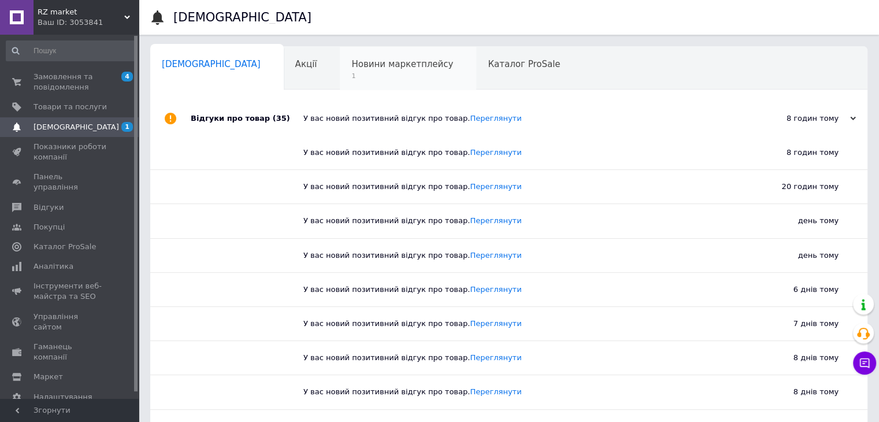
click at [356, 77] on span "1" at bounding box center [403, 76] width 102 height 9
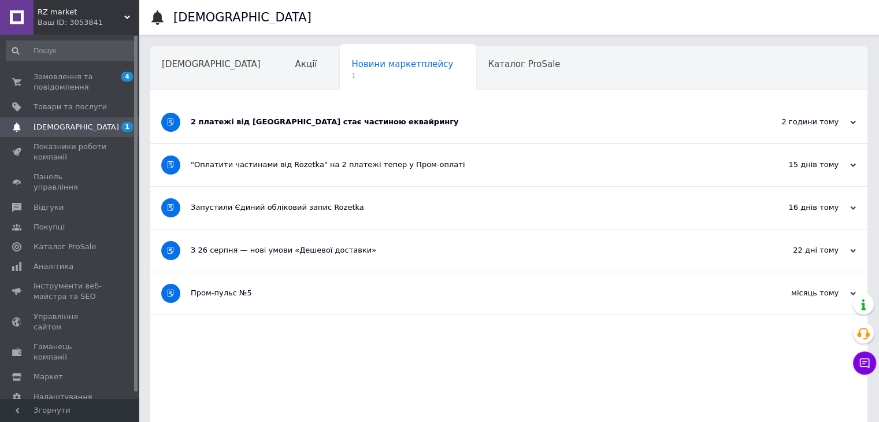
click at [333, 128] on div "2 платежі від Rozetka стає частиною еквайрингу" at bounding box center [466, 122] width 550 height 42
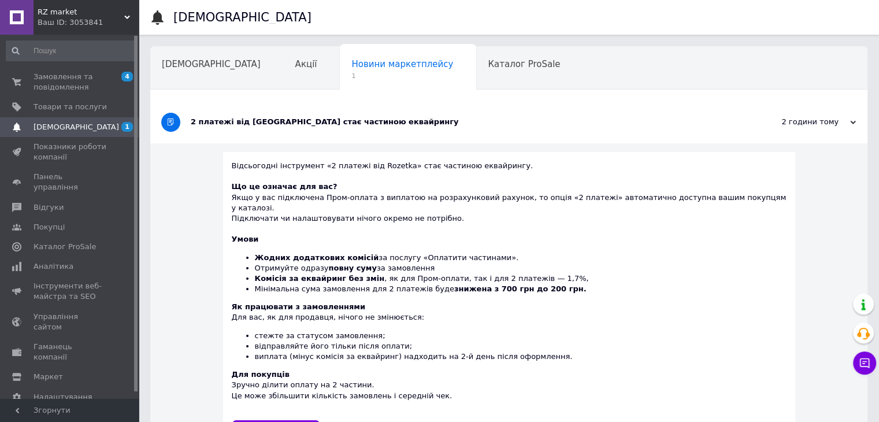
click at [307, 117] on div "2 платежі від Rozetka стає частиною еквайрингу" at bounding box center [466, 122] width 550 height 10
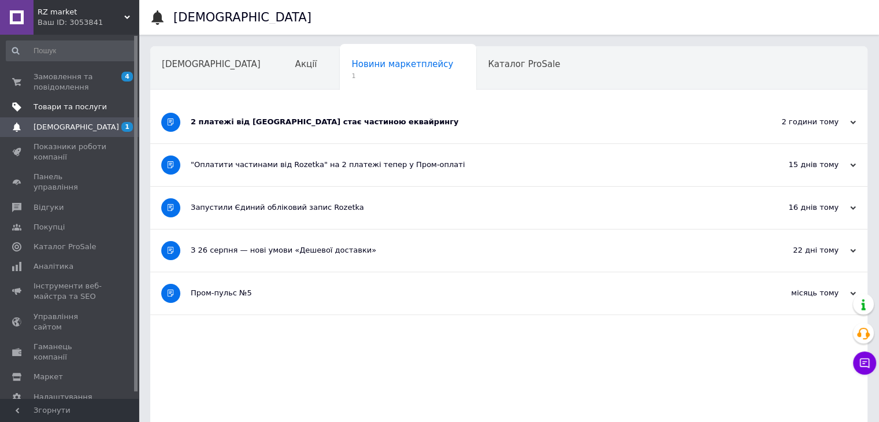
click at [97, 107] on span "Товари та послуги" at bounding box center [70, 107] width 73 height 10
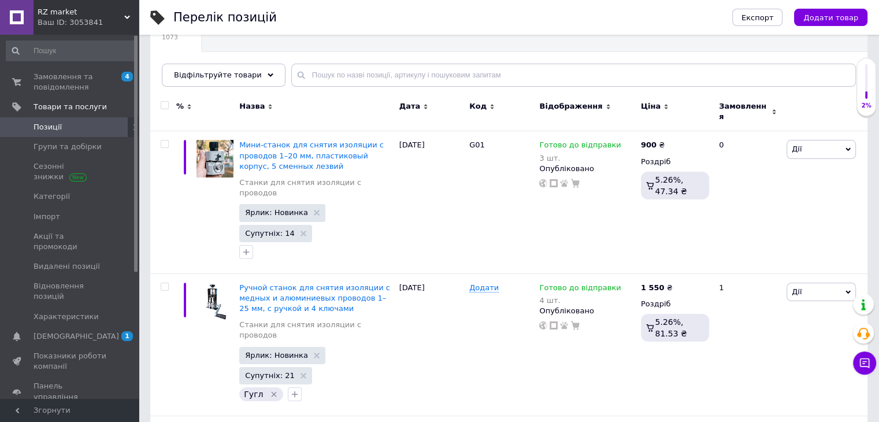
scroll to position [347, 0]
